Goal: Task Accomplishment & Management: Use online tool/utility

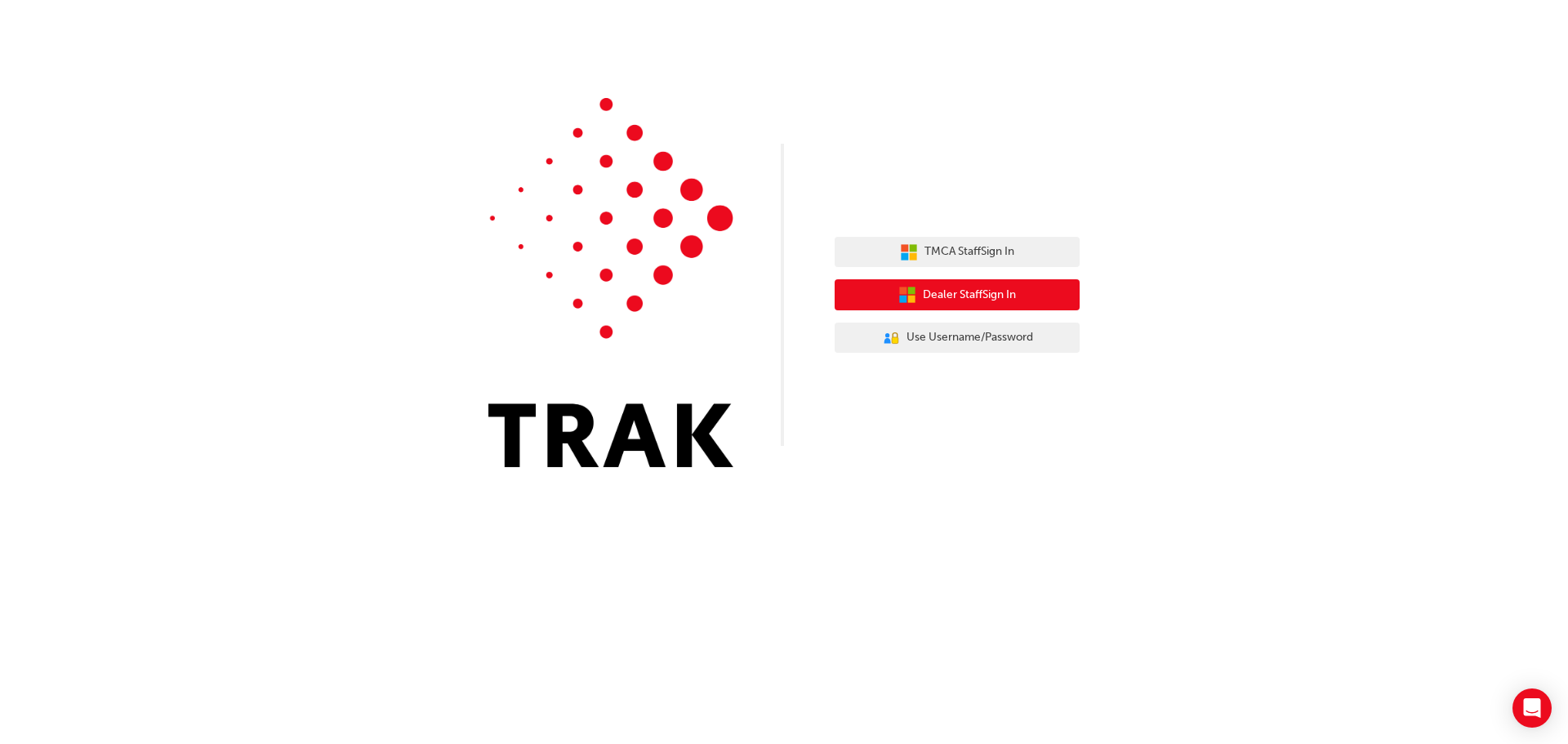
click at [980, 292] on span "Dealer Staff Sign In" at bounding box center [969, 295] width 93 height 18
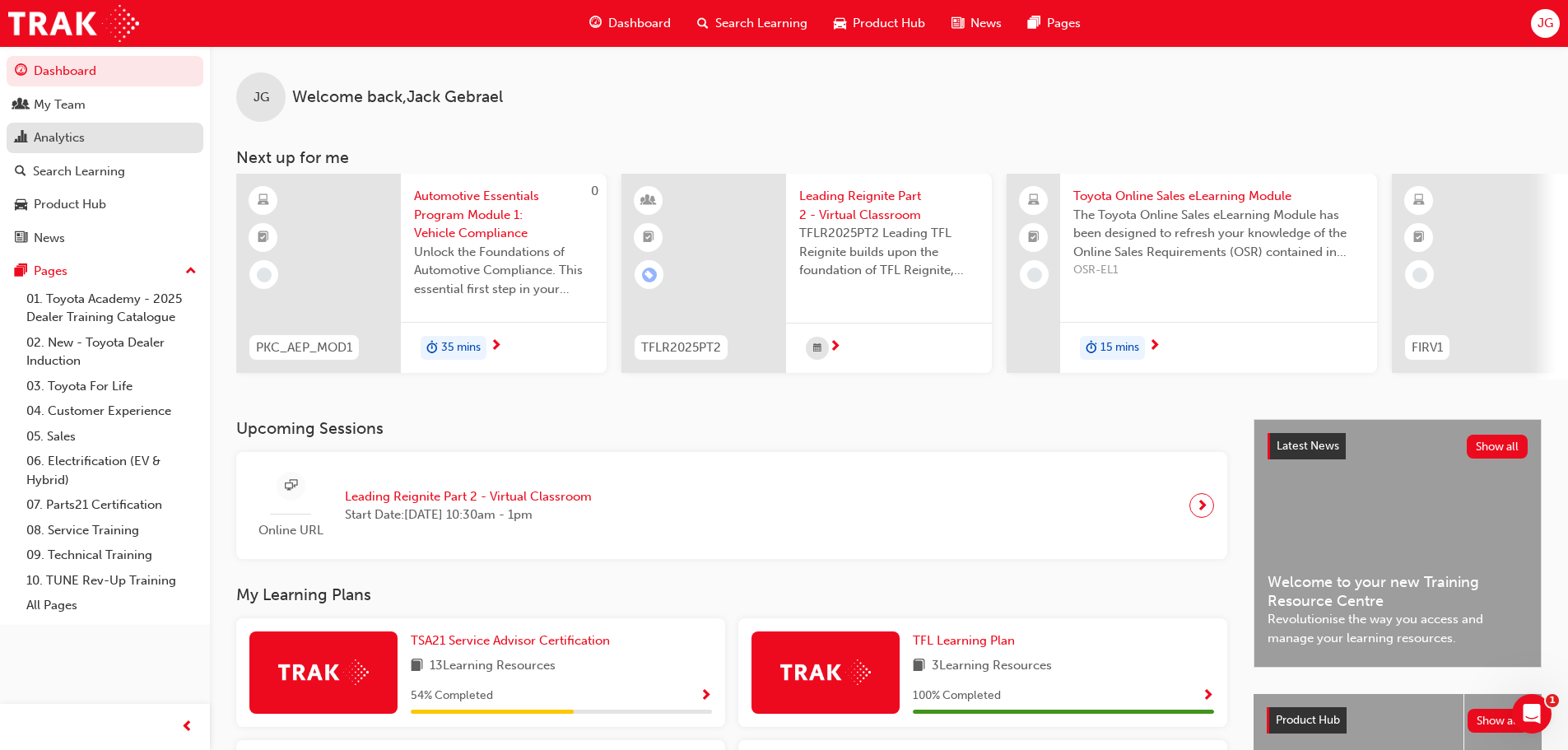
click at [92, 138] on div "Analytics" at bounding box center [105, 138] width 181 height 20
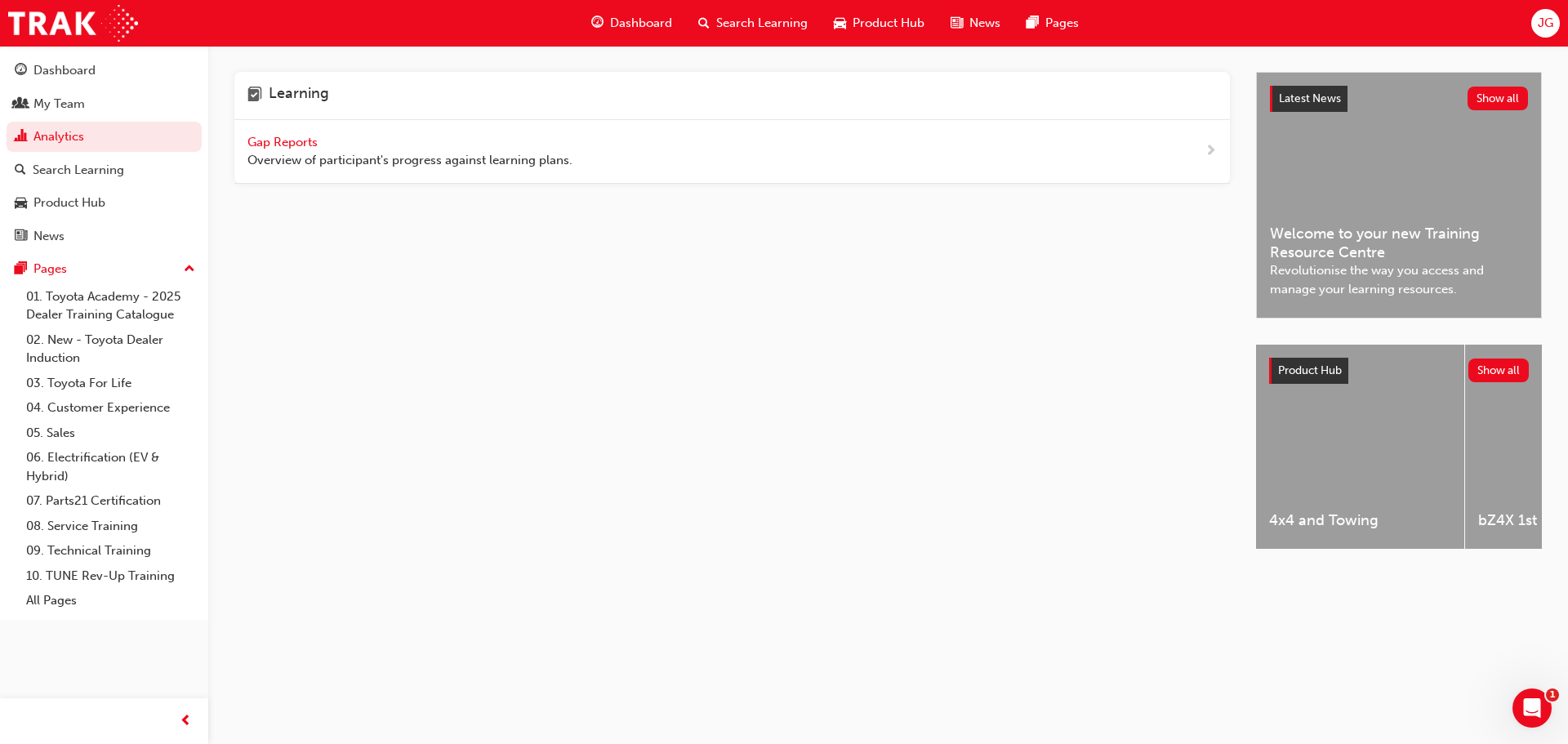
click at [298, 141] on span "Gap Reports" at bounding box center [284, 142] width 74 height 15
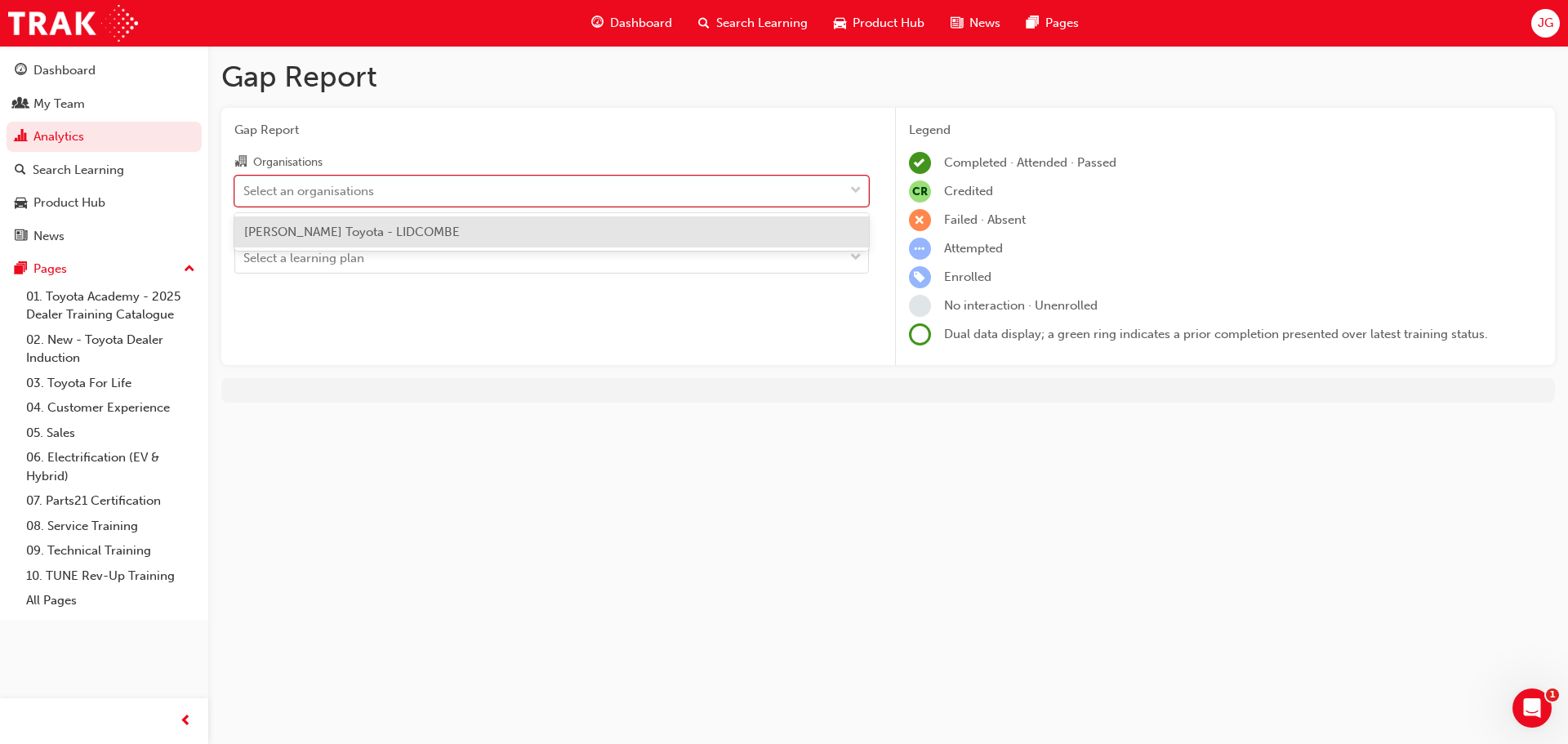
click at [361, 187] on div "Select an organisations" at bounding box center [309, 190] width 131 height 18
click at [245, 187] on input "Organisations option [PERSON_NAME] Toyota - LIDCOMBE focused, 1 of 1. 1 result …" at bounding box center [244, 189] width 2 height 14
click at [379, 224] on span "[PERSON_NAME] Toyota - LIDCOMBE" at bounding box center [352, 231] width 216 height 15
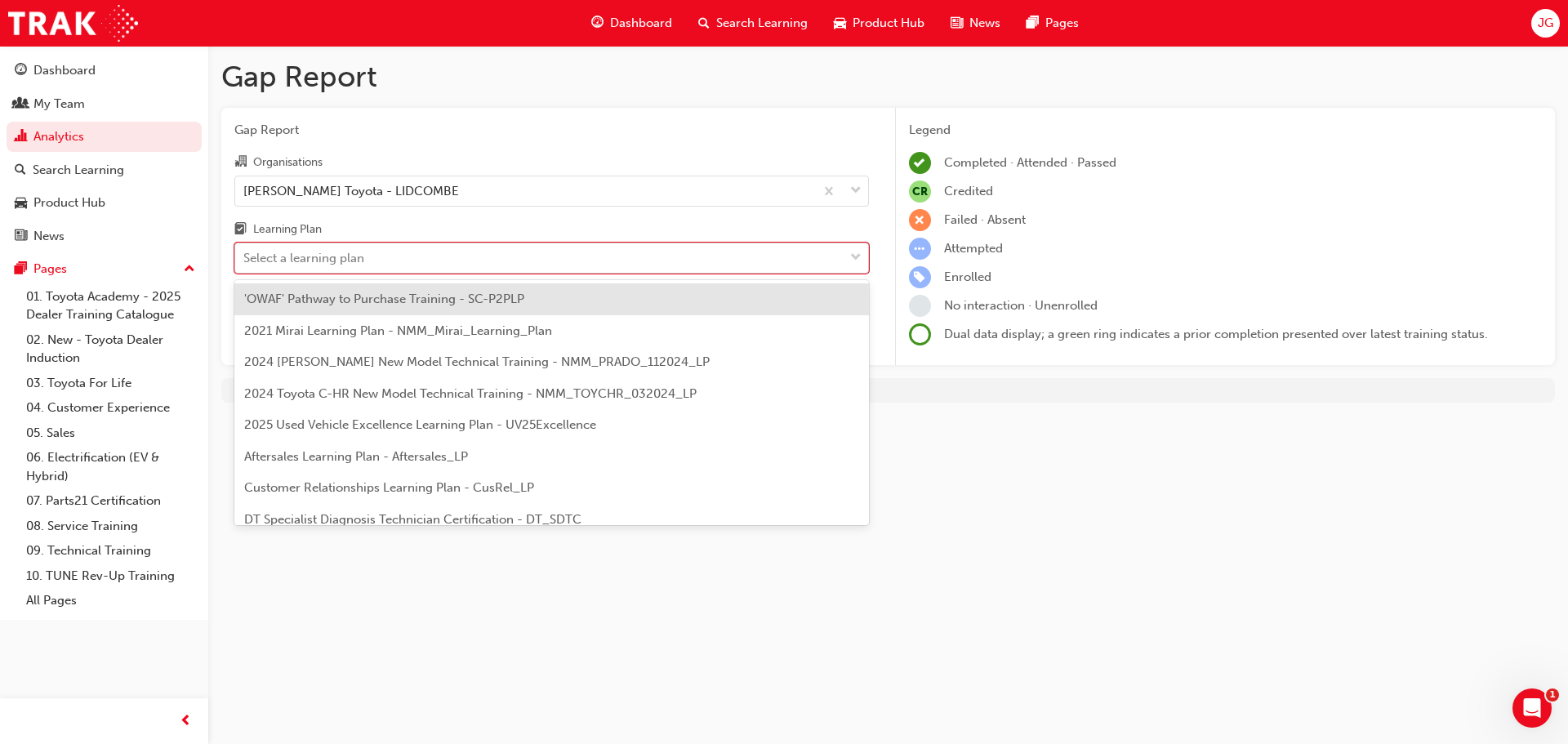
click at [377, 257] on div "Select a learning plan" at bounding box center [540, 258] width 608 height 28
click at [245, 257] on input "Learning Plan option 'OWAF' Pathway to Purchase Training - SC-P2PLP focused, 1 …" at bounding box center [244, 257] width 2 height 14
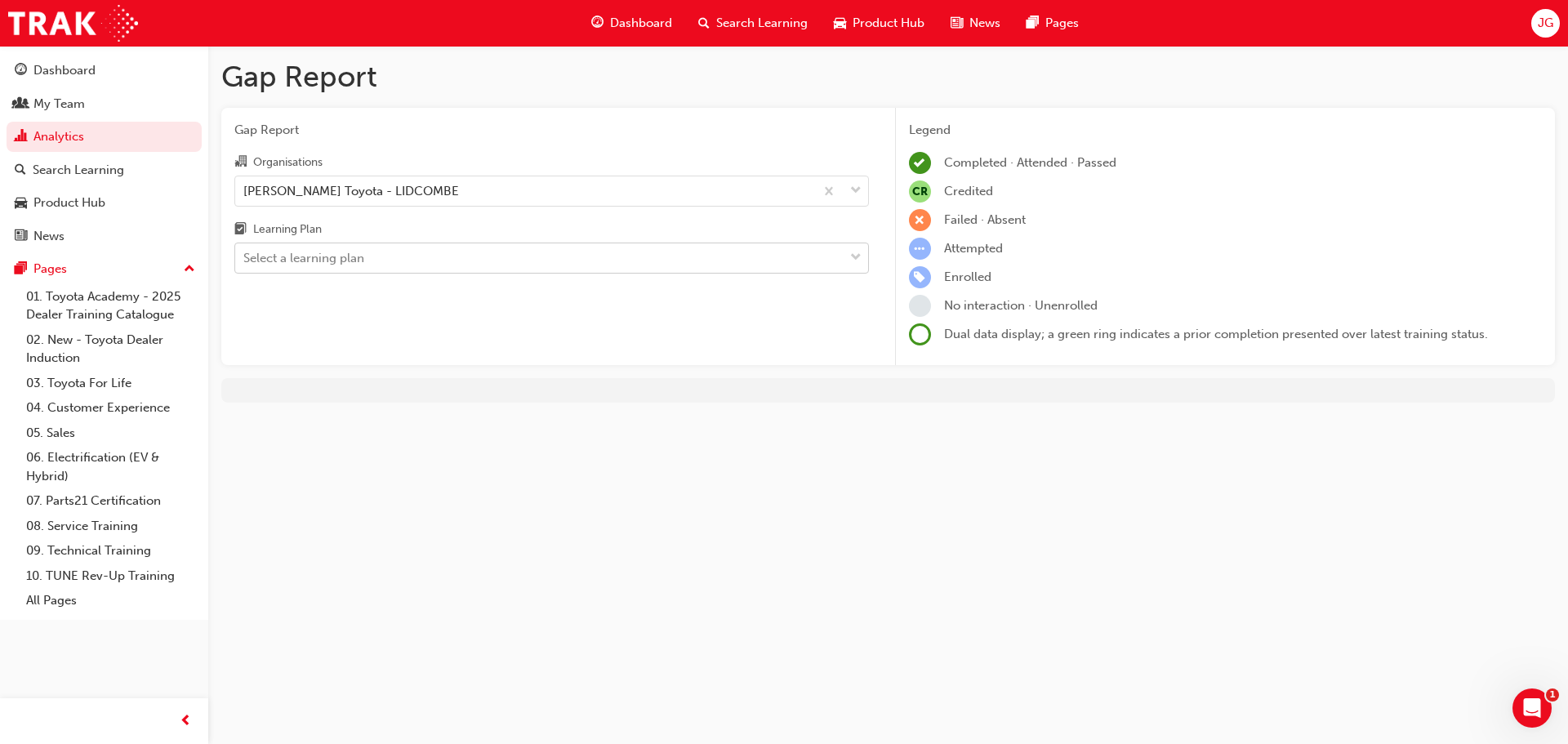
click at [334, 251] on div "Select a learning plan" at bounding box center [304, 258] width 121 height 18
click at [245, 251] on input "Learning Plan Select a learning plan" at bounding box center [244, 257] width 2 height 14
type input "t"
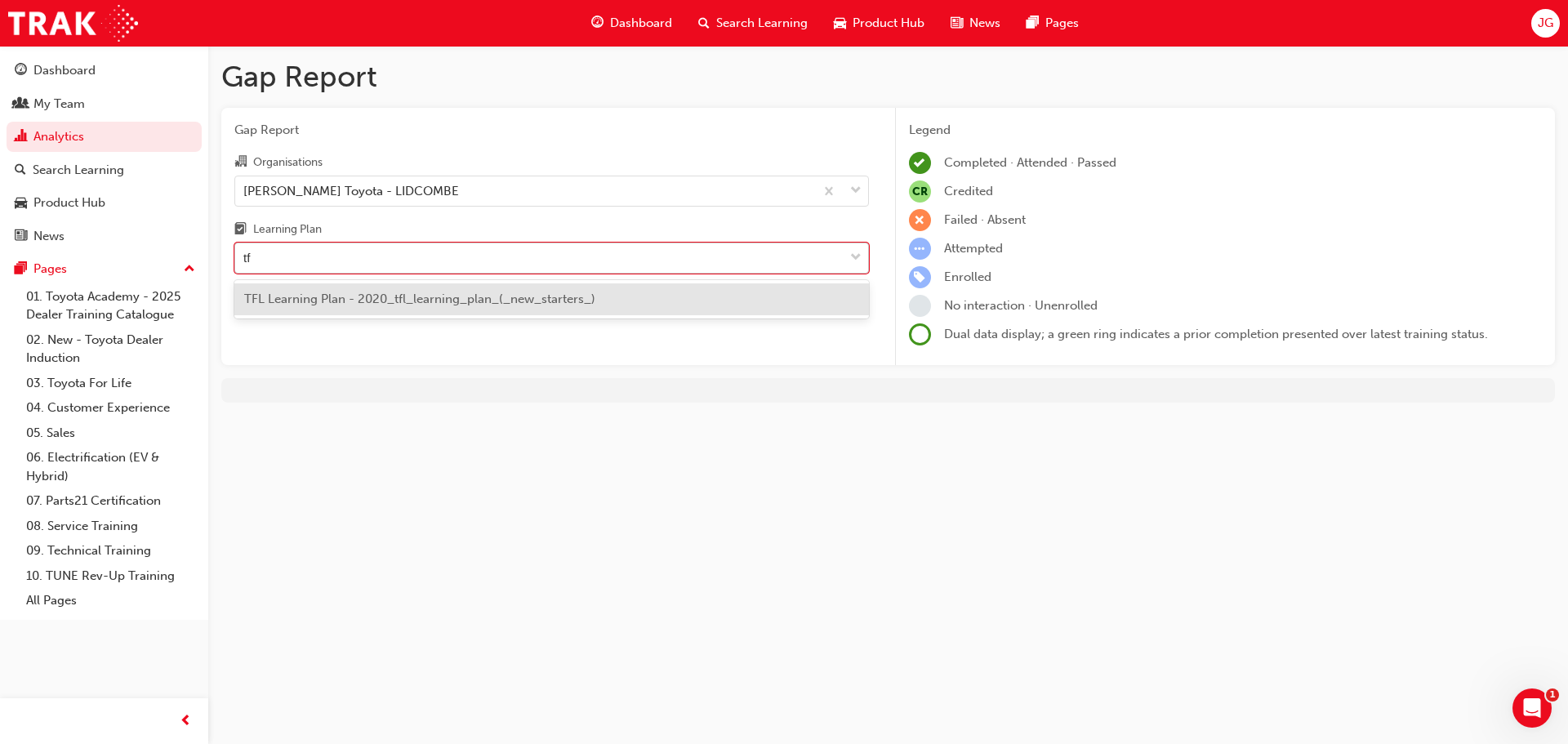
type input "tfl"
click at [379, 294] on span "TFL Learning Plan - 2020_tfl_learning_plan_(_new_starters_)" at bounding box center [420, 299] width 351 height 15
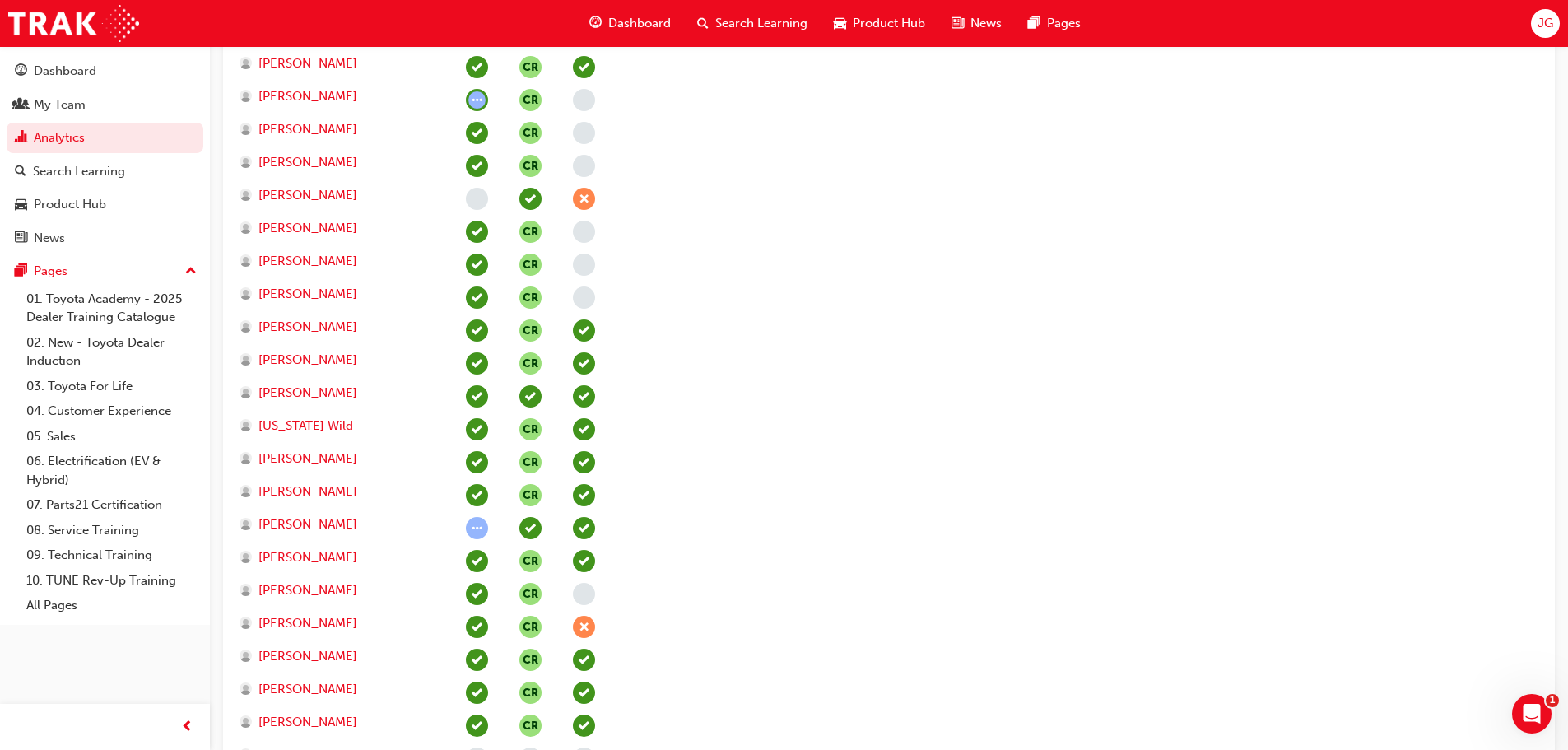
scroll to position [1152, 0]
